Goal: Navigation & Orientation: Find specific page/section

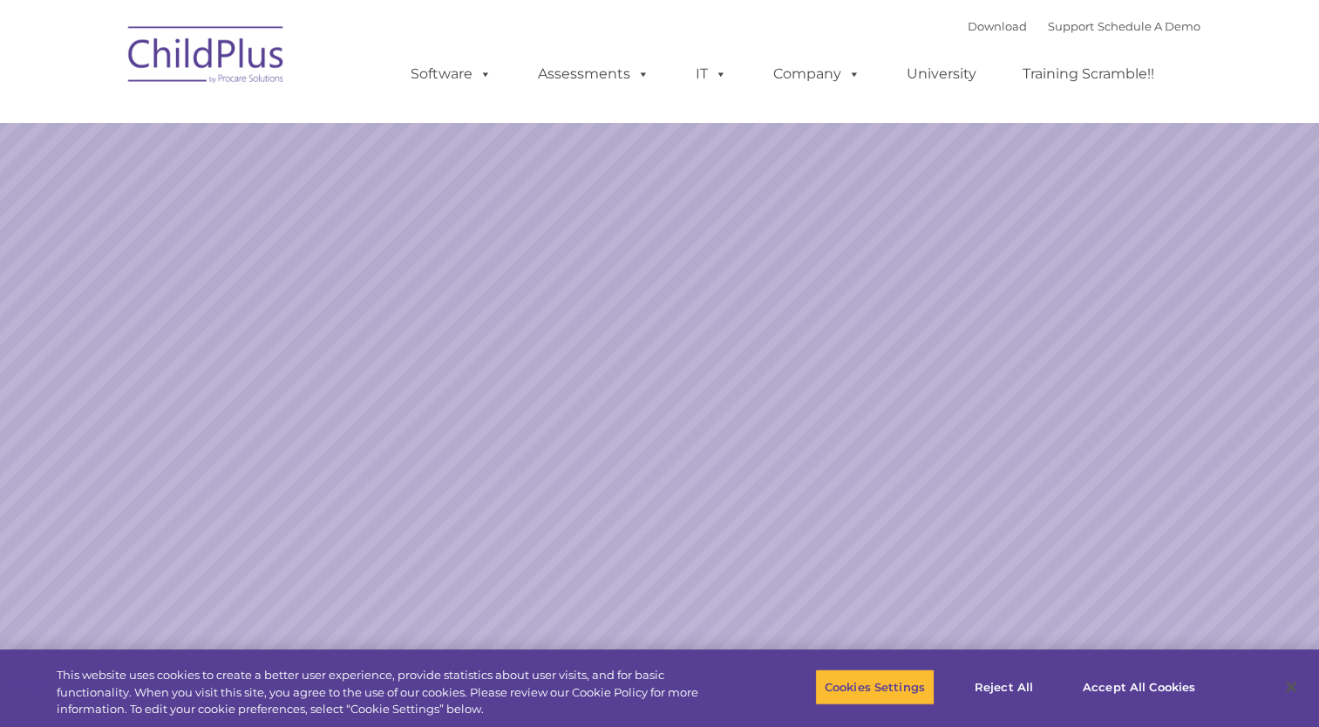
select select "MEDIUM"
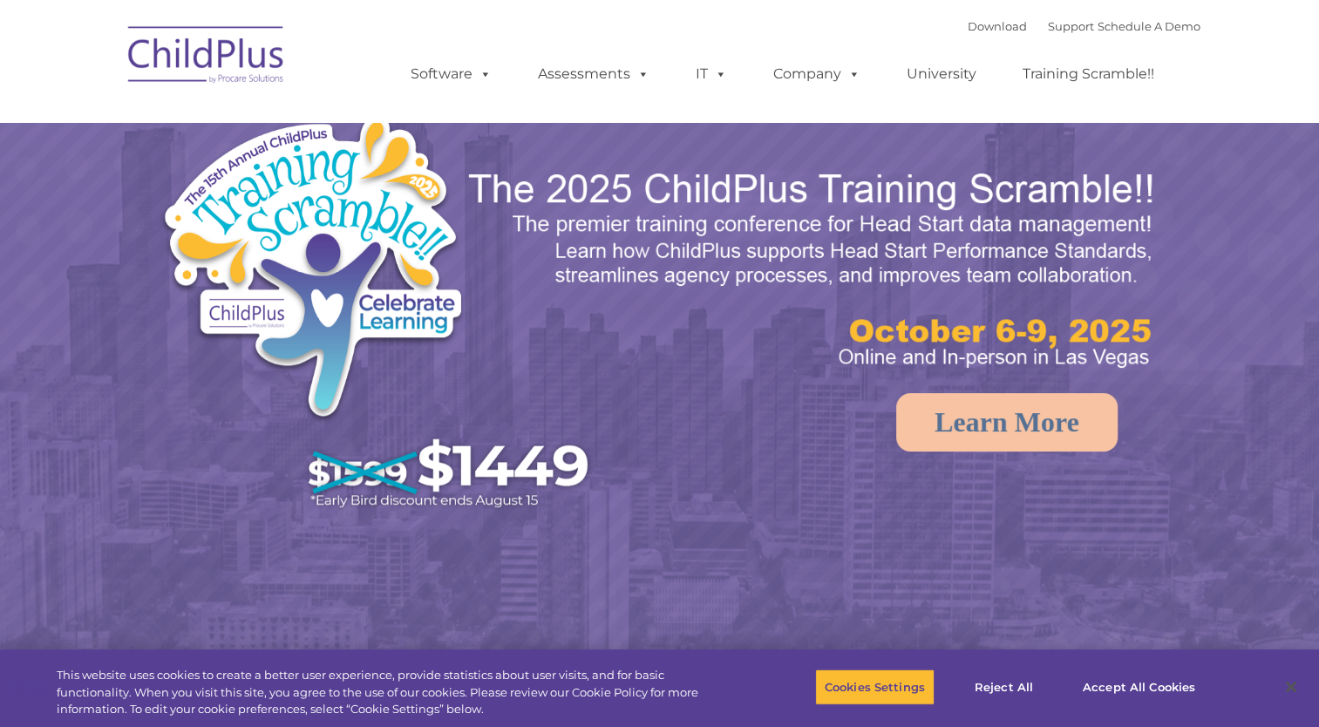
select select "MEDIUM"
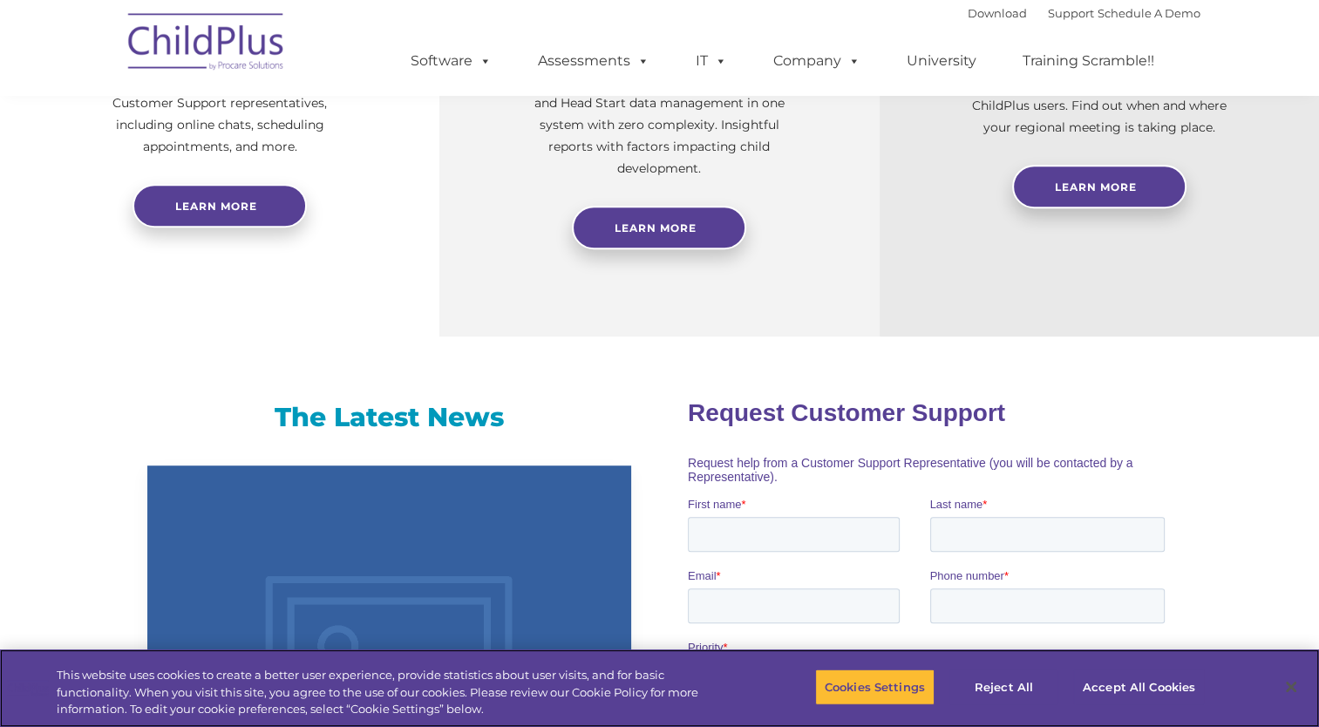
scroll to position [816, 0]
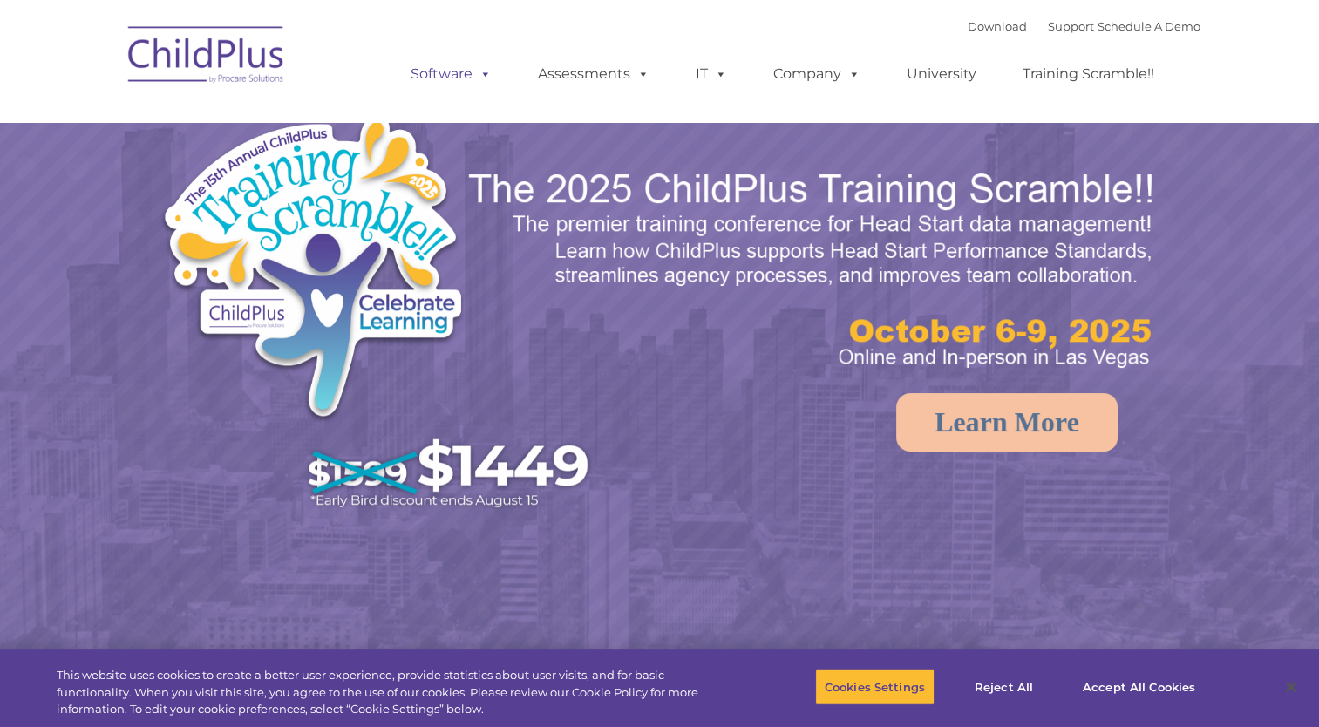
select select "MEDIUM"
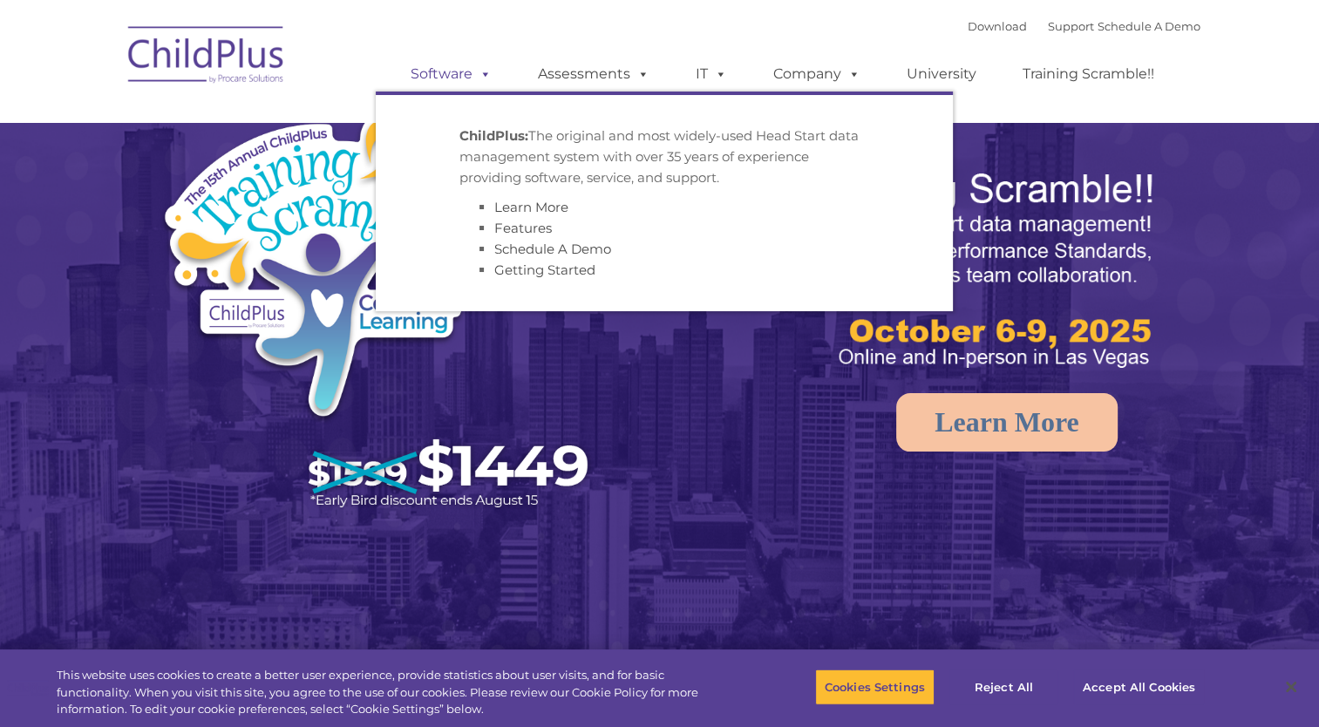
click at [472, 68] on link "Software" at bounding box center [451, 74] width 116 height 35
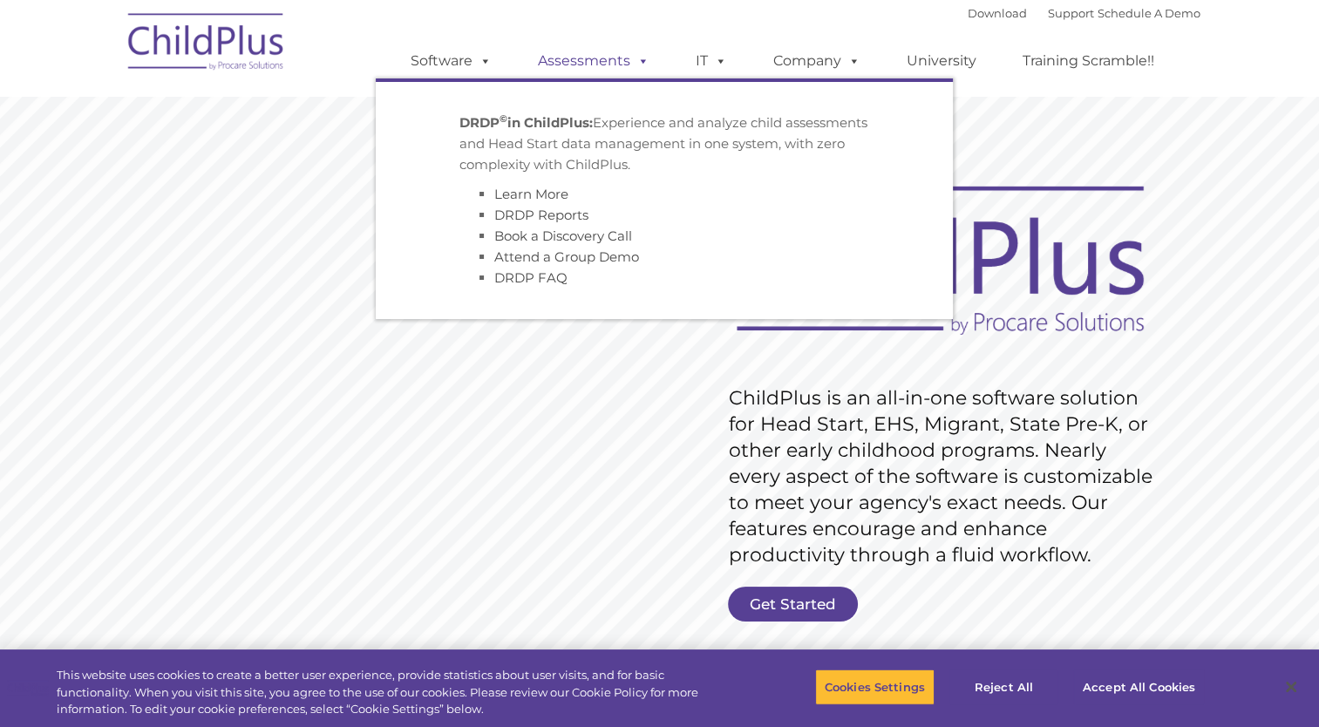
click at [616, 65] on link "Assessments" at bounding box center [593, 61] width 146 height 35
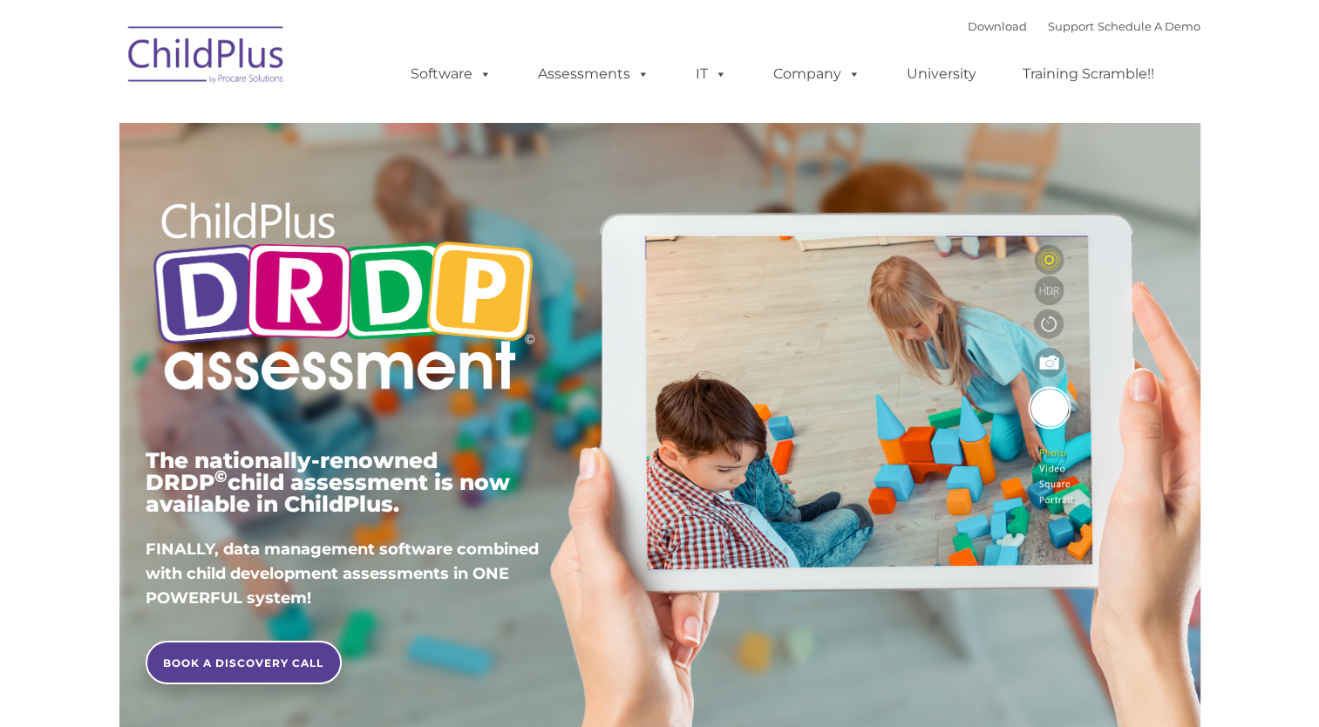
type input ""
